Goal: Information Seeking & Learning: Check status

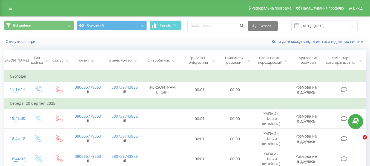
click at [215, 28] on input "0665779353" at bounding box center [216, 26] width 58 height 10
type input "0638005777"
click at [244, 26] on icon "submit" at bounding box center [241, 24] width 5 height 3
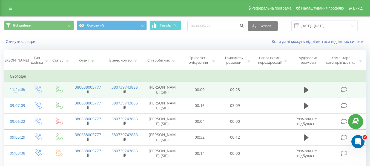
click at [341, 90] on icon at bounding box center [344, 90] width 7 height 6
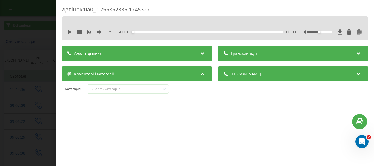
click at [336, 29] on div "1 x - 00:01 00:00 00:00" at bounding box center [215, 32] width 298 height 8
click at [338, 33] on icon at bounding box center [340, 31] width 5 height 5
click at [309, 11] on div "Дзвінок : ua0_-1755852336.1745327" at bounding box center [215, 11] width 307 height 11
click at [52, 45] on div "Дзвінок : ua0_-1755852336.1745327 1 x - 09:19 00:00 00:00 Транскрипція Для AI-а…" at bounding box center [187, 83] width 374 height 166
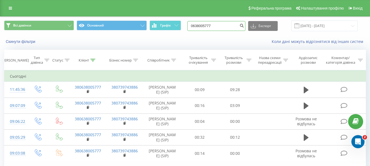
click at [229, 28] on input "0638005777" at bounding box center [216, 26] width 58 height 10
paste input "997132868"
type input "0997132868"
click at [244, 26] on icon "submit" at bounding box center [241, 24] width 5 height 3
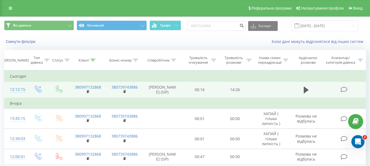
click at [344, 89] on icon at bounding box center [344, 90] width 7 height 6
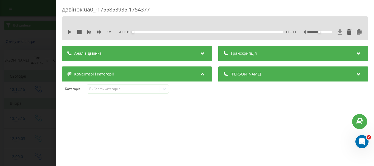
click at [338, 32] on icon at bounding box center [340, 31] width 4 height 5
click at [47, 51] on div "Дзвінок : ua0_-1755853935.1754377 1 x - 14:14 00:00 00:00 Транскрипція Для AI-а…" at bounding box center [187, 83] width 374 height 166
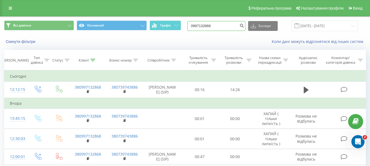
click at [216, 27] on input "0997132868" at bounding box center [216, 26] width 58 height 10
paste input "73591329"
type input "0973591329"
